Goal: Find specific page/section: Find specific page/section

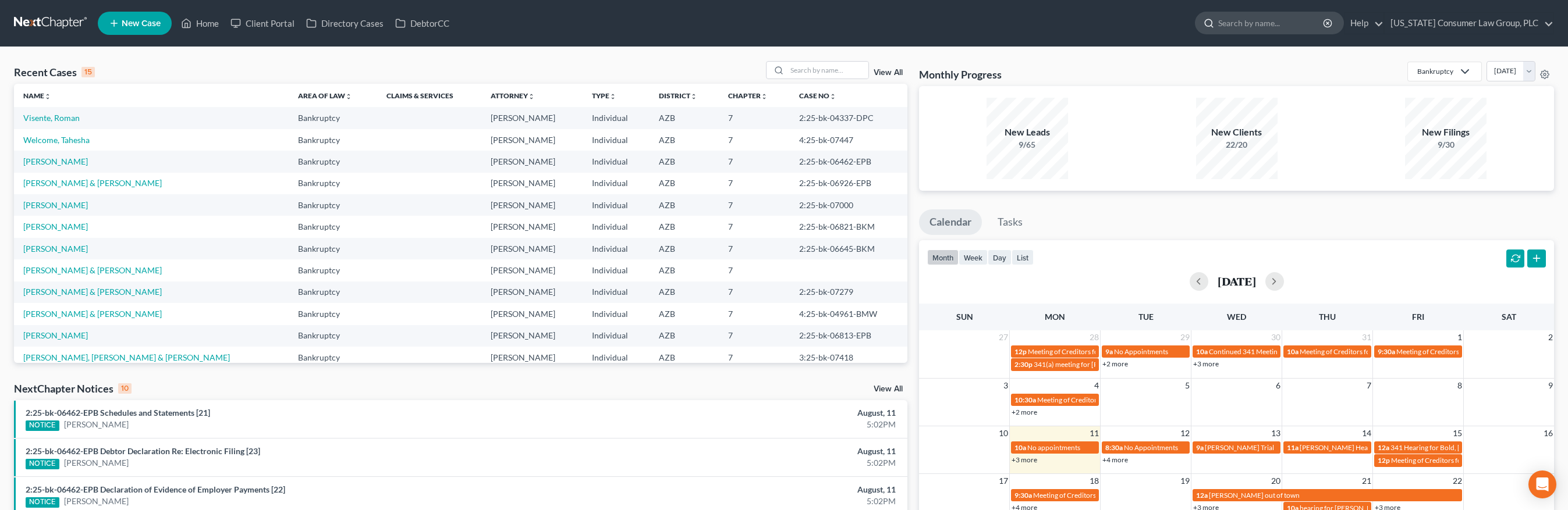
click at [1269, 24] on input "search" at bounding box center [1272, 22] width 107 height 21
type input "[PERSON_NAME]"
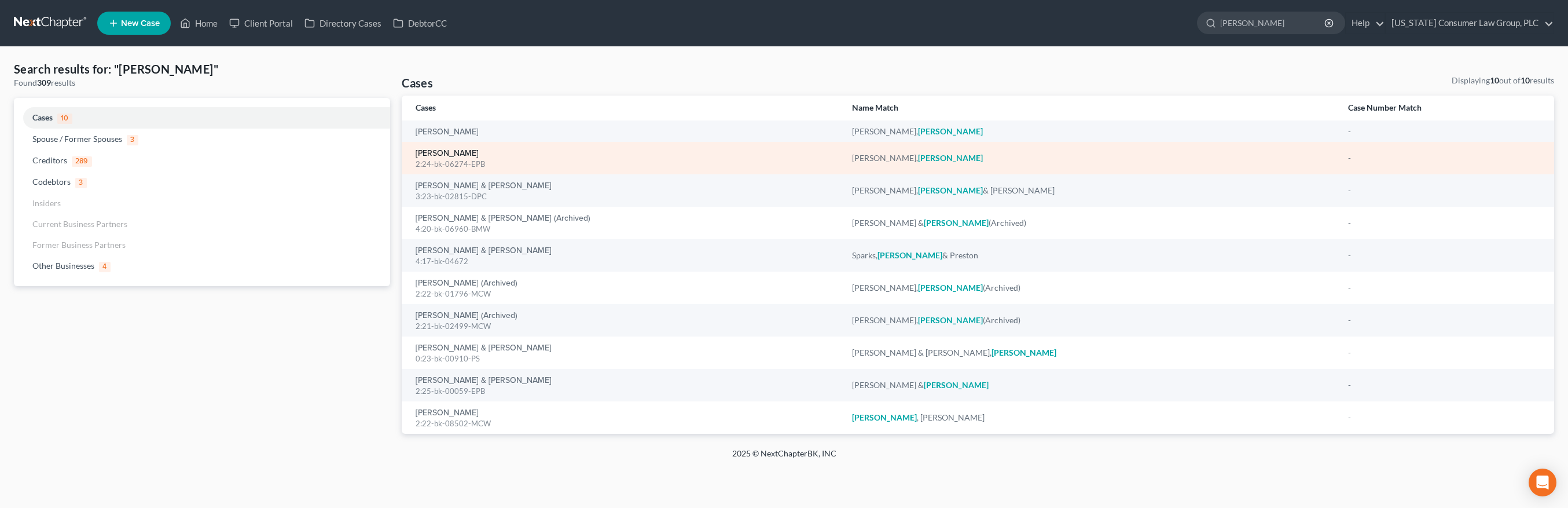
click at [444, 151] on link "[PERSON_NAME]" at bounding box center [447, 153] width 63 height 8
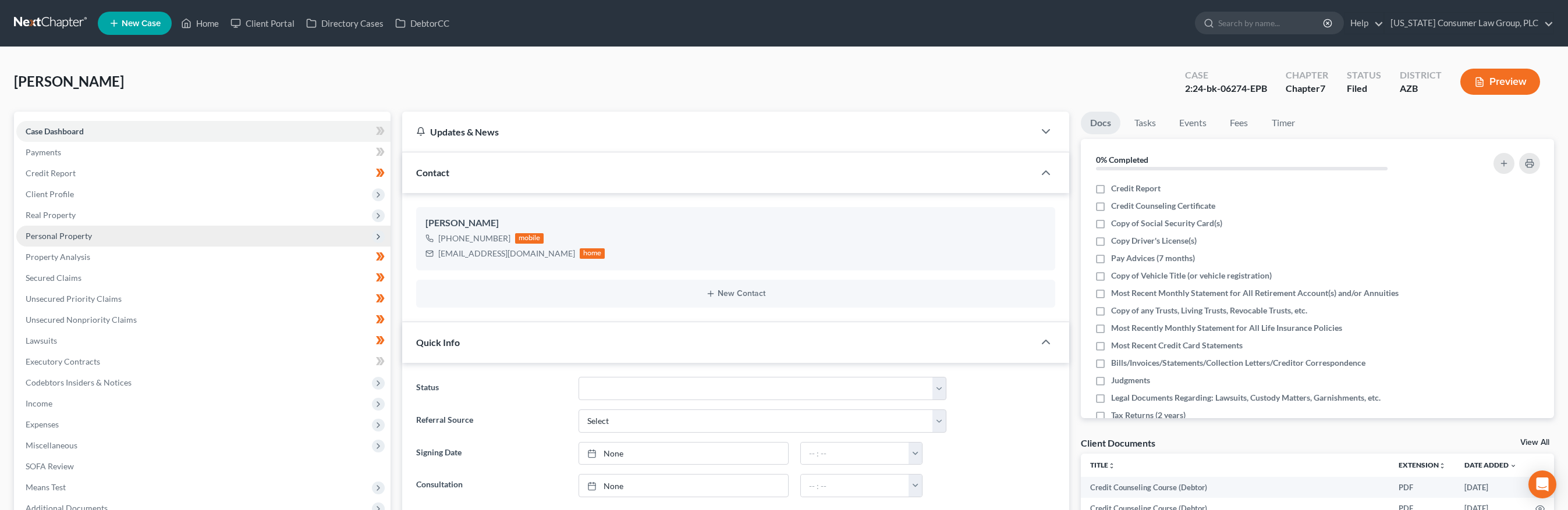
scroll to position [366, 0]
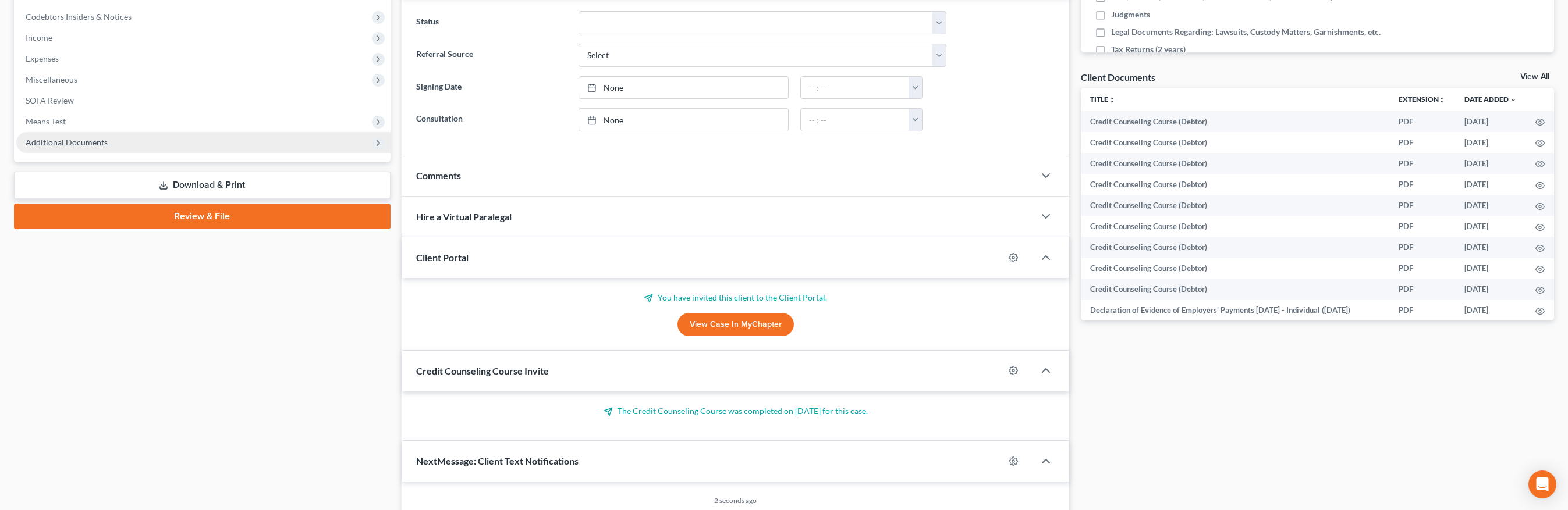
click at [86, 145] on span "Additional Documents" at bounding box center [67, 143] width 82 height 10
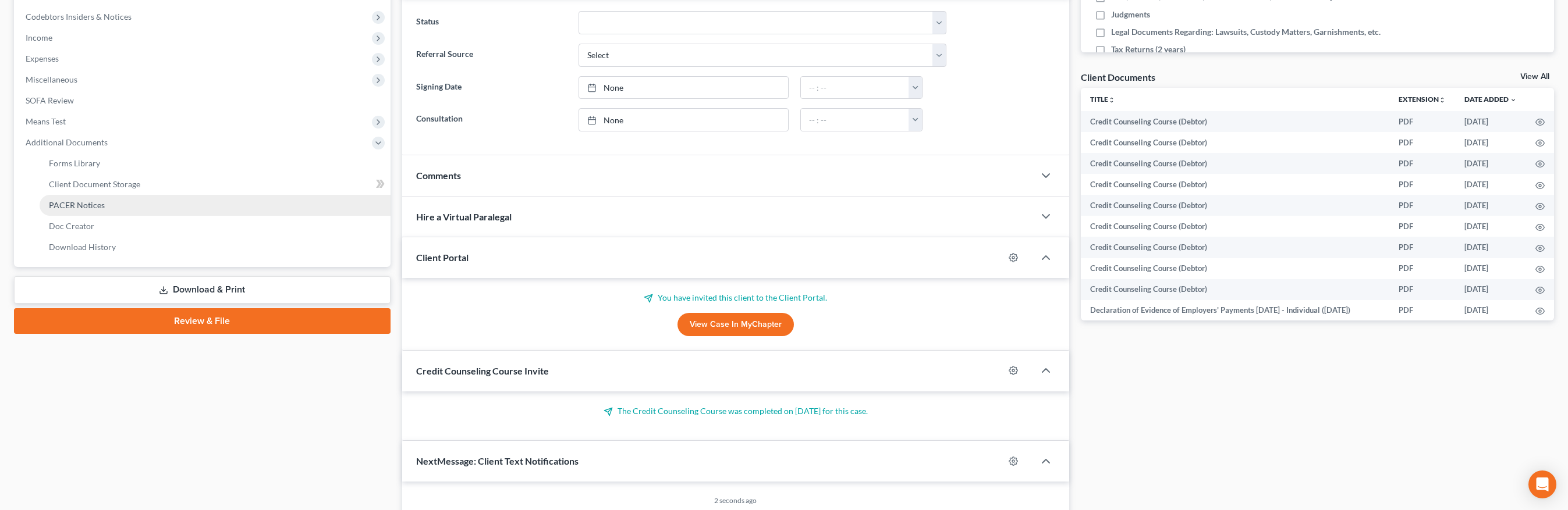
click at [96, 204] on span "PACER Notices" at bounding box center [76, 205] width 56 height 10
